Goal: Task Accomplishment & Management: Manage account settings

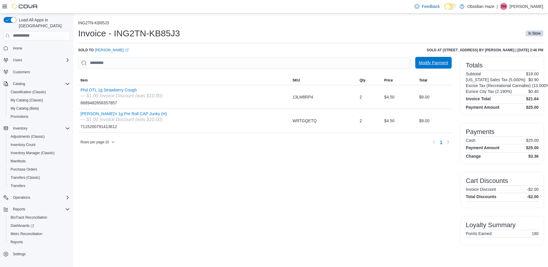
click at [448, 62] on button "Modify Payment" at bounding box center [433, 63] width 36 height 12
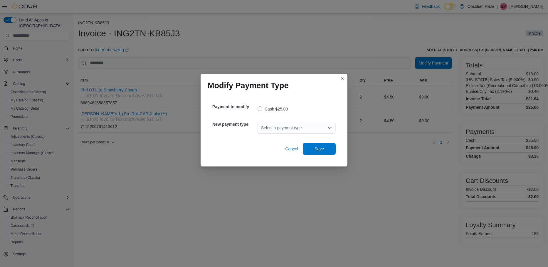
click at [301, 128] on div "Select a payment type" at bounding box center [296, 128] width 78 height 12
click at [287, 138] on span "Card Reader" at bounding box center [300, 138] width 64 height 6
click at [327, 149] on span "Save" at bounding box center [319, 149] width 26 height 12
